Goal: Task Accomplishment & Management: Manage account settings

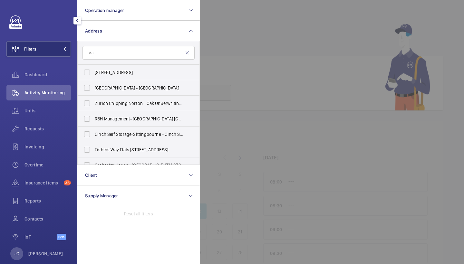
type input "d"
type input "Farnham"
drag, startPoint x: 0, startPoint y: 0, endPoint x: 121, endPoint y: 73, distance: 141.0
click at [121, 73] on span "UK56 Shurgard Fareham - UK56 Shurgard Fareham, FAREHAM PO16 8XJ" at bounding box center [139, 72] width 89 height 6
click at [93, 73] on input "UK56 Shurgard Fareham - UK56 Shurgard Fareham, FAREHAM PO16 8XJ" at bounding box center [87, 72] width 13 height 13
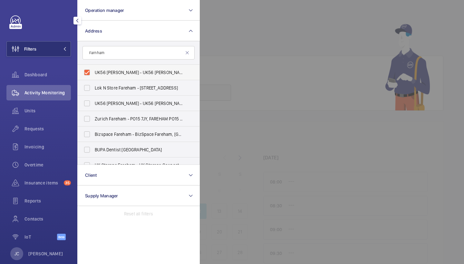
checkbox input "true"
click at [265, 47] on div at bounding box center [432, 132] width 464 height 264
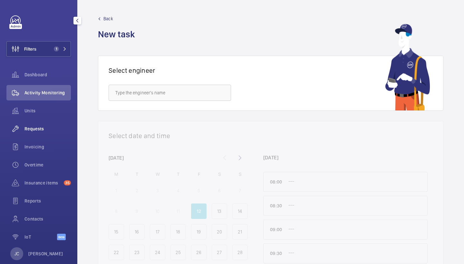
click at [53, 130] on span "Requests" at bounding box center [47, 129] width 46 height 6
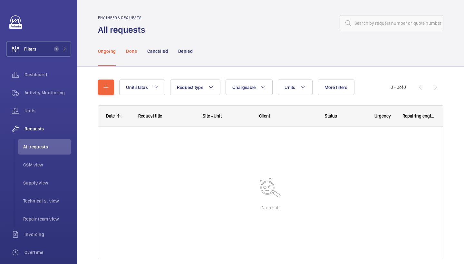
click at [128, 50] on p "Done" at bounding box center [131, 51] width 11 height 6
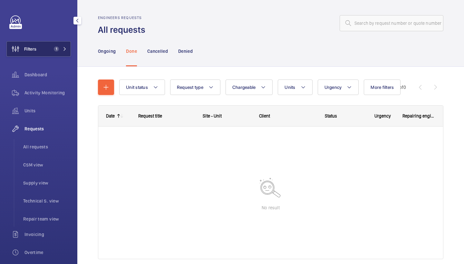
click at [53, 44] on button "Filters 1" at bounding box center [38, 48] width 64 height 15
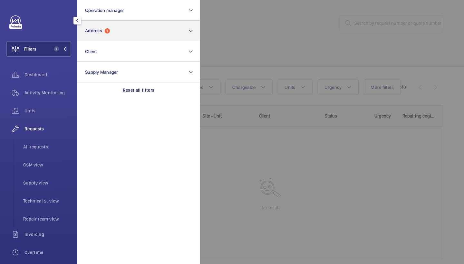
click at [101, 35] on button "Address 1" at bounding box center [138, 31] width 122 height 21
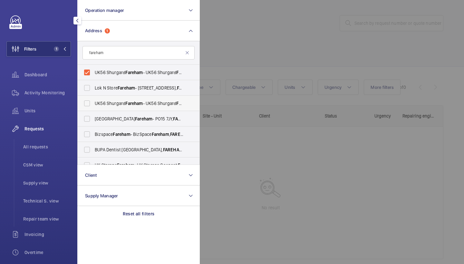
type input "fareham"
click at [150, 103] on span "UK56 Shurgard Fareham - UK56 Shurgard Fareham , FAREHAM PO16 8XJ" at bounding box center [139, 103] width 89 height 6
click at [93, 103] on input "UK56 Shurgard Fareham - UK56 Shurgard Fareham , FAREHAM PO16 8XJ" at bounding box center [87, 103] width 13 height 13
checkbox input "true"
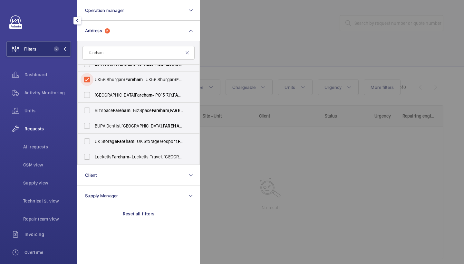
scroll to position [24, 0]
click at [142, 141] on span "UK Storage Fareham - UK Storage Gosport, FAREHAM PO16 0SS" at bounding box center [139, 141] width 89 height 6
click at [93, 141] on input "UK Storage Fareham - UK Storage Gosport, FAREHAM PO16 0SS" at bounding box center [87, 141] width 13 height 13
checkbox input "true"
click at [252, 69] on div at bounding box center [432, 132] width 464 height 264
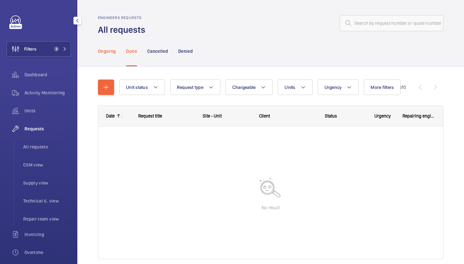
click at [111, 55] on div "Ongoing" at bounding box center [107, 51] width 18 height 31
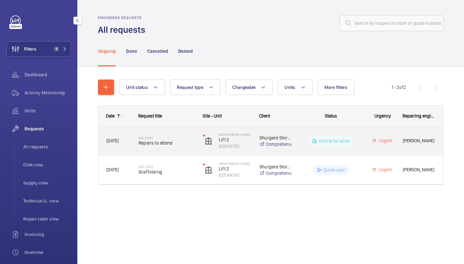
click at [164, 143] on span "Repairs to attend" at bounding box center [167, 143] width 56 height 6
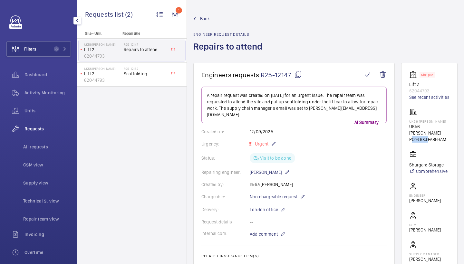
drag, startPoint x: 409, startPoint y: 143, endPoint x: 427, endPoint y: 143, distance: 17.7
click at [427, 143] on p "PO16 8XJ FAREHAM" at bounding box center [429, 139] width 40 height 6
copy p "PO16 8XJ"
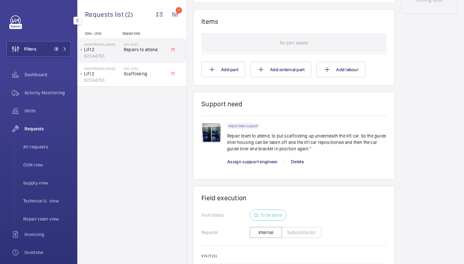
scroll to position [357, 0]
click at [261, 158] on div "Assign support engineer" at bounding box center [255, 161] width 57 height 6
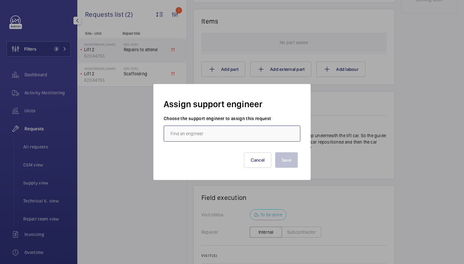
click at [226, 136] on input "text" at bounding box center [232, 134] width 137 height 16
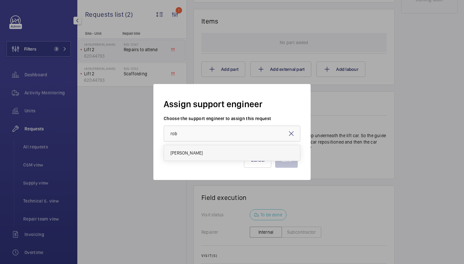
click at [210, 151] on mat-option "Rob Smith" at bounding box center [232, 152] width 136 height 15
type input "Rob Smith"
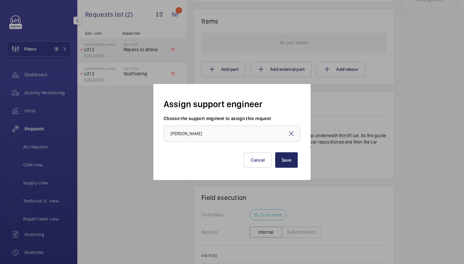
click at [284, 167] on button "Save" at bounding box center [286, 159] width 23 height 15
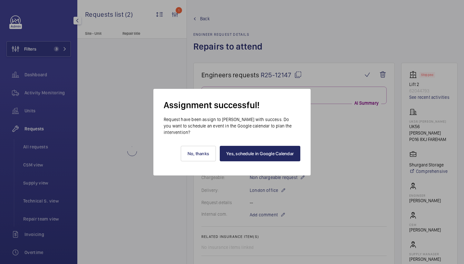
click at [279, 161] on link "Yes, schedule in Google Calendar" at bounding box center [260, 153] width 81 height 15
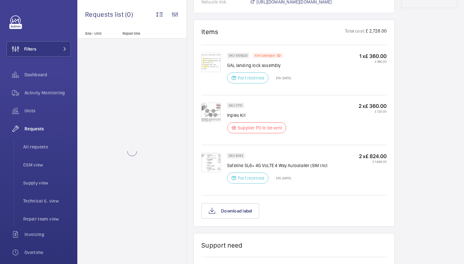
scroll to position [252, 0]
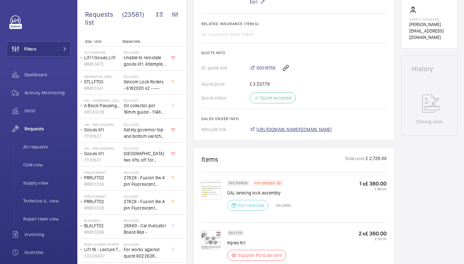
click at [307, 127] on span "https://6461500.app.netsuite.com/app/accounting/transactions/salesord.nl?id=263…" at bounding box center [294, 129] width 75 height 6
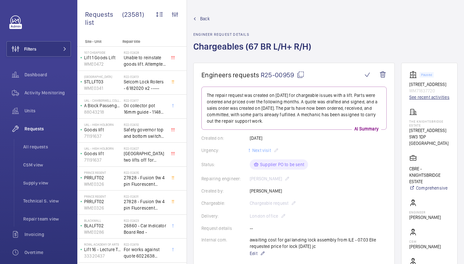
click at [415, 101] on link "See recent activities" at bounding box center [429, 97] width 40 height 6
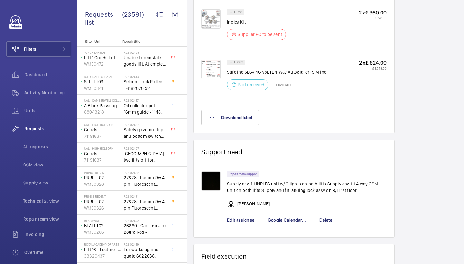
scroll to position [472, 0]
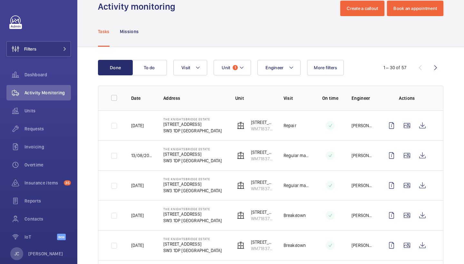
scroll to position [15, 0]
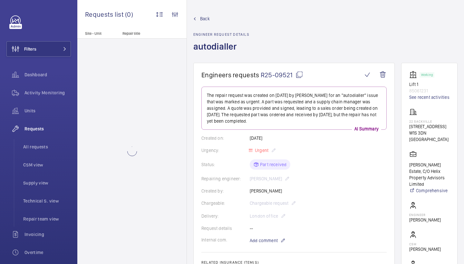
scroll to position [-1, 0]
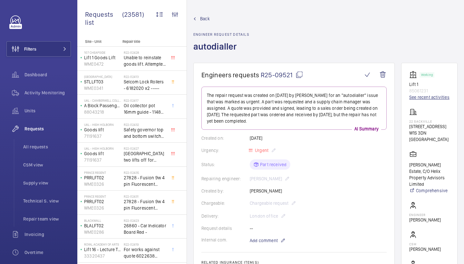
click at [419, 96] on link "See recent activities" at bounding box center [429, 97] width 40 height 6
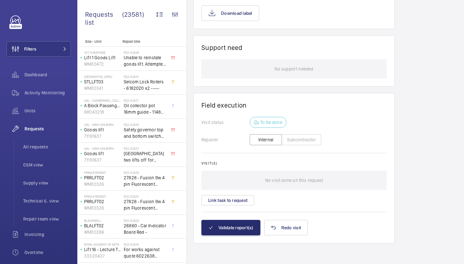
scroll to position [464, 0]
click at [234, 203] on button "Link task to request" at bounding box center [227, 200] width 53 height 10
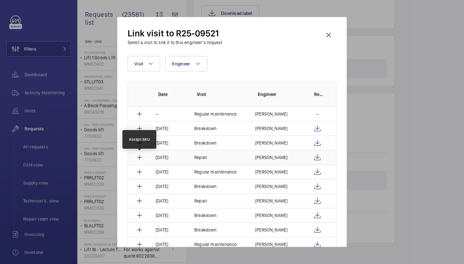
click at [140, 156] on mat-icon at bounding box center [140, 158] width 8 height 8
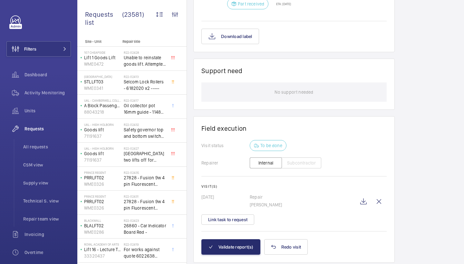
scroll to position [438, 0]
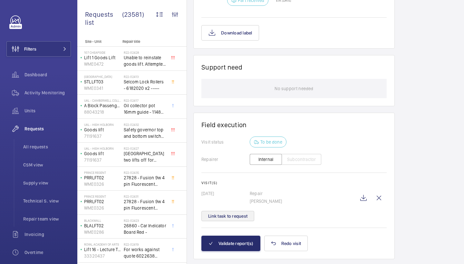
click at [235, 215] on button "Link task to request" at bounding box center [227, 216] width 53 height 10
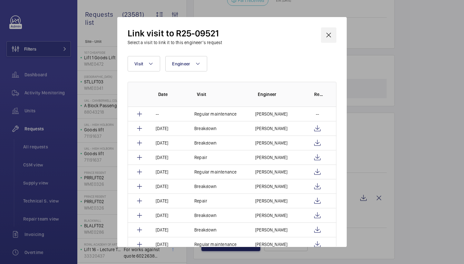
click at [331, 37] on wm-front-icon-button at bounding box center [328, 34] width 15 height 15
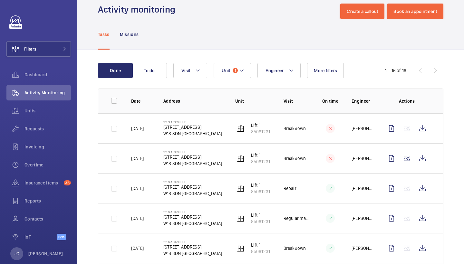
scroll to position [13, 0]
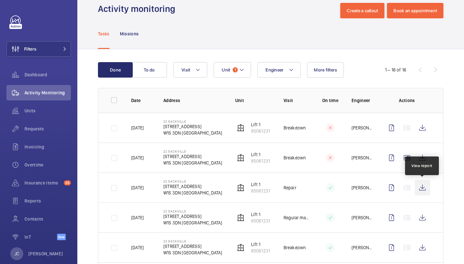
click at [421, 188] on wm-front-icon-button at bounding box center [422, 187] width 15 height 15
click at [423, 185] on wm-front-icon-button at bounding box center [422, 187] width 15 height 15
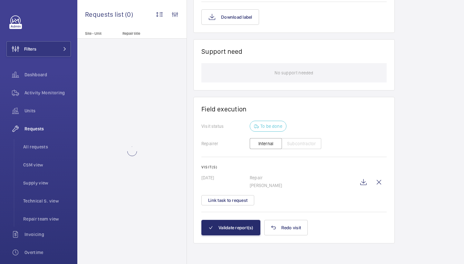
scroll to position [453, 0]
click at [220, 199] on button "Link task to request" at bounding box center [227, 200] width 53 height 10
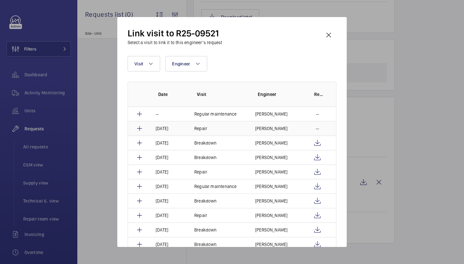
click at [144, 127] on td at bounding box center [138, 128] width 20 height 15
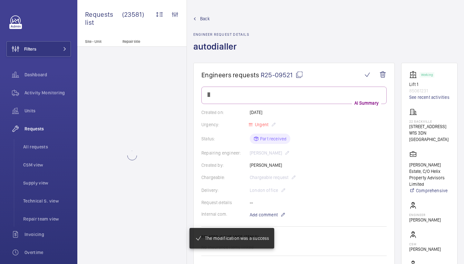
scroll to position [453, 0]
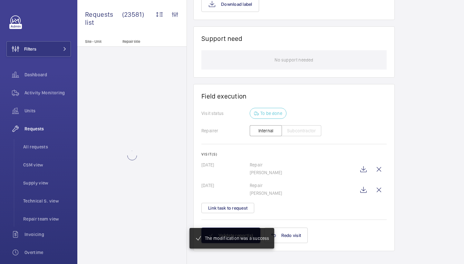
click at [244, 226] on mat-snack-bar-container "The modification was a success" at bounding box center [232, 238] width 111 height 46
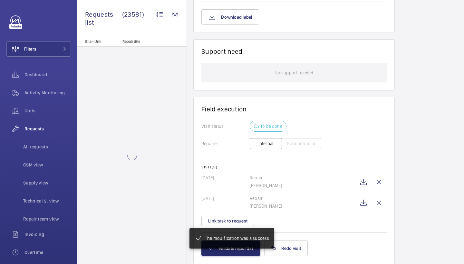
click at [239, 251] on mat-snack-bar-container "The modification was a success" at bounding box center [232, 238] width 111 height 46
click at [241, 249] on mat-snack-bar-container "The modification was a success" at bounding box center [232, 238] width 111 height 46
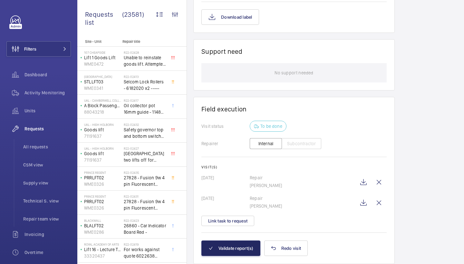
click at [222, 246] on button "Validate report(s)" at bounding box center [230, 248] width 59 height 15
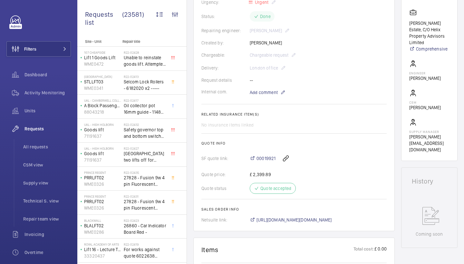
scroll to position [145, 0]
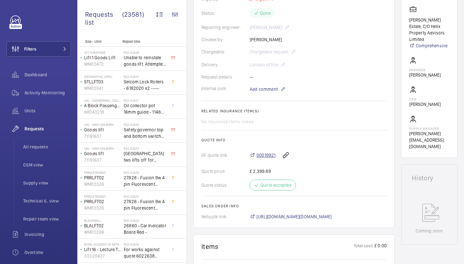
click at [266, 159] on span "00019921" at bounding box center [266, 155] width 19 height 6
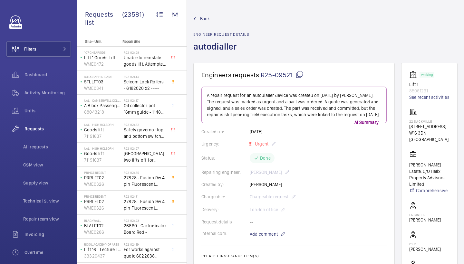
scroll to position [0, 0]
click at [53, 90] on span "Activity Monitoring" at bounding box center [47, 93] width 46 height 6
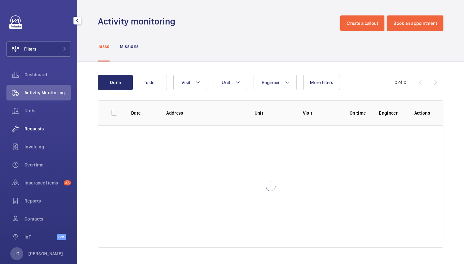
click at [47, 125] on div "Requests" at bounding box center [38, 128] width 64 height 15
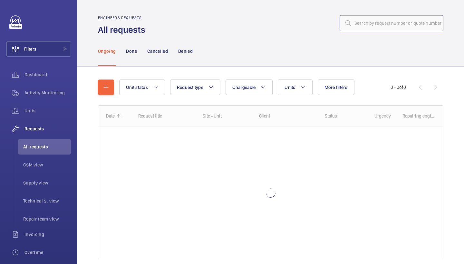
click at [397, 25] on input "text" at bounding box center [392, 23] width 104 height 16
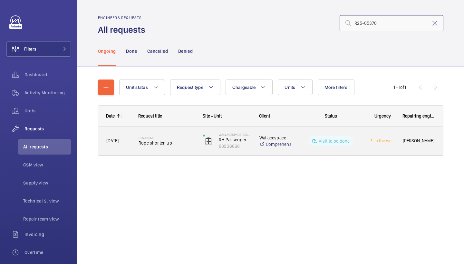
type input "R25-05370"
click at [166, 149] on div "R25-05370 Rope shorten up" at bounding box center [167, 141] width 56 height 19
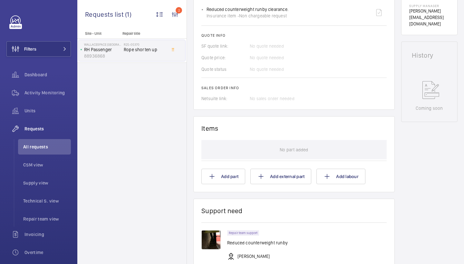
scroll to position [346, 0]
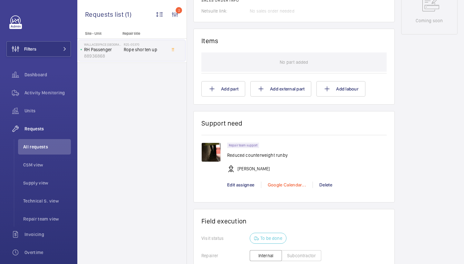
click at [278, 187] on div "Google Calendar..." at bounding box center [287, 185] width 52 height 6
click at [276, 195] on span "Schedule this event" at bounding box center [289, 196] width 45 height 6
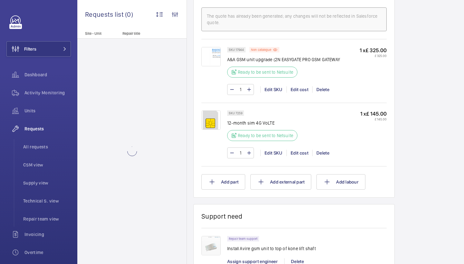
scroll to position [382, 0]
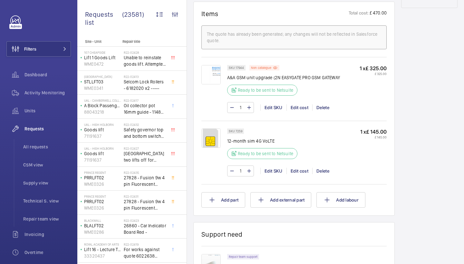
click at [206, 76] on img at bounding box center [210, 74] width 19 height 19
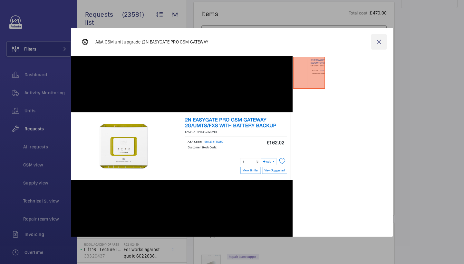
click at [378, 44] on wm-front-icon-button at bounding box center [378, 41] width 15 height 15
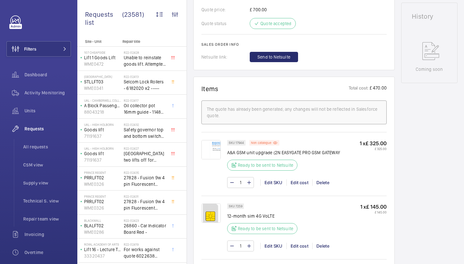
scroll to position [490, 0]
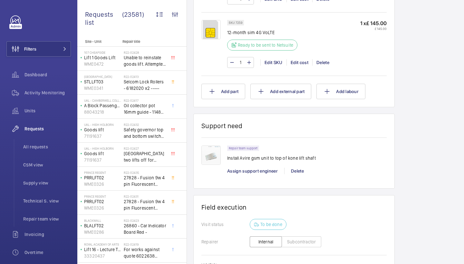
click at [216, 162] on img at bounding box center [210, 155] width 19 height 19
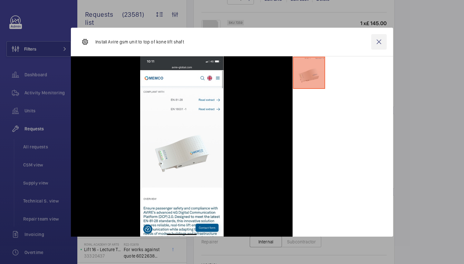
click at [383, 42] on wm-front-icon-button at bounding box center [378, 41] width 15 height 15
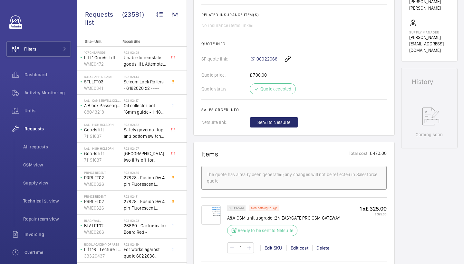
scroll to position [296, 0]
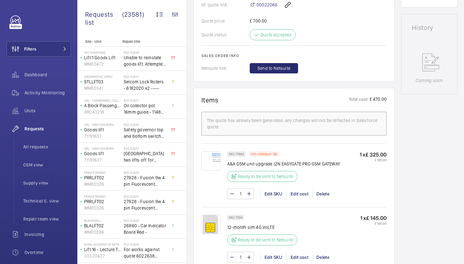
click at [210, 166] on img at bounding box center [210, 160] width 19 height 19
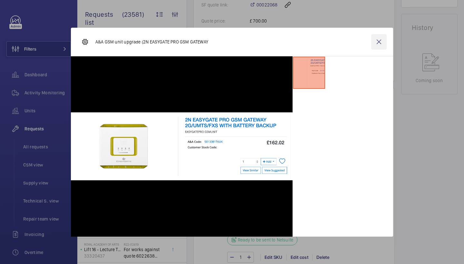
click at [381, 42] on wm-front-icon-button at bounding box center [378, 41] width 15 height 15
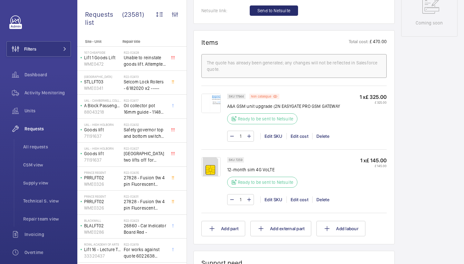
scroll to position [408, 0]
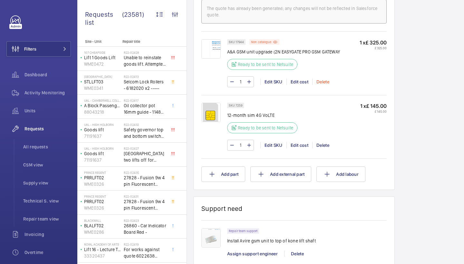
click at [317, 85] on div "Delete" at bounding box center [322, 82] width 21 height 6
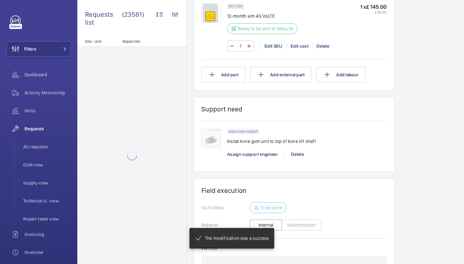
scroll to position [425, 0]
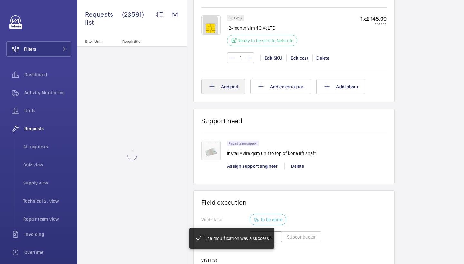
click at [226, 80] on button "Add part" at bounding box center [223, 86] width 44 height 15
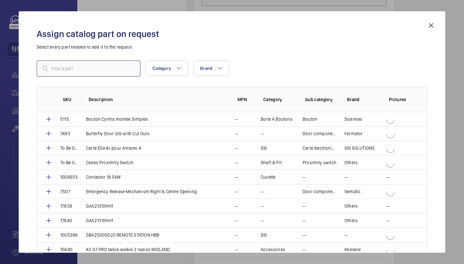
click at [110, 67] on input "text" at bounding box center [89, 69] width 104 height 16
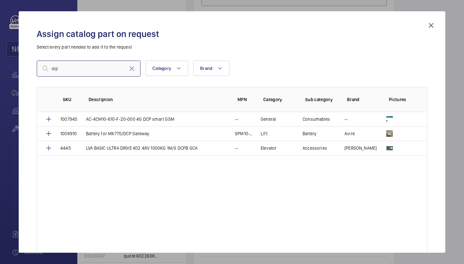
type input "dip"
drag, startPoint x: 110, startPoint y: 67, endPoint x: 49, endPoint y: 120, distance: 80.4
click at [49, 120] on mat-icon at bounding box center [49, 119] width 8 height 8
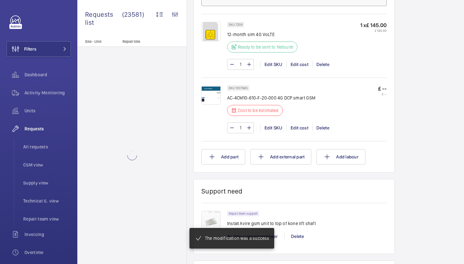
scroll to position [425, 0]
